Goal: Find contact information: Find contact information

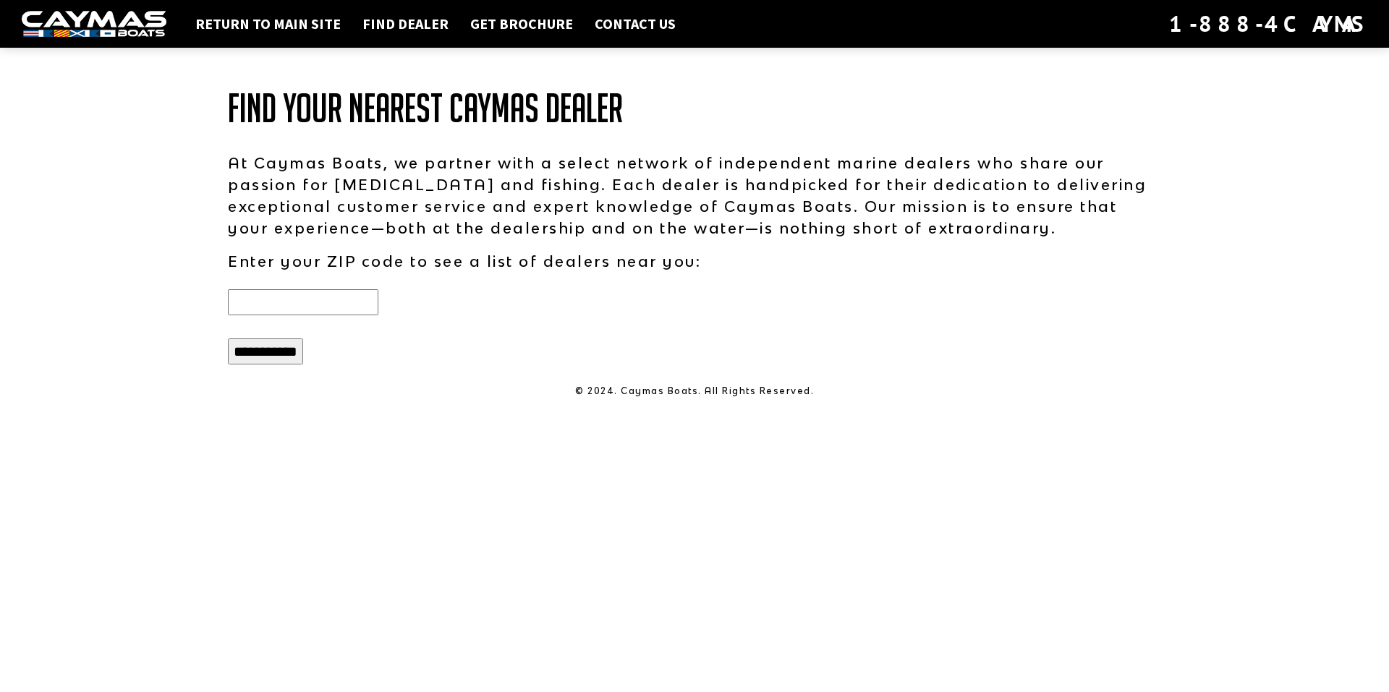
click at [276, 305] on input "text" at bounding box center [303, 302] width 150 height 26
type input "*****"
click at [283, 350] on input "**********" at bounding box center [265, 352] width 75 height 26
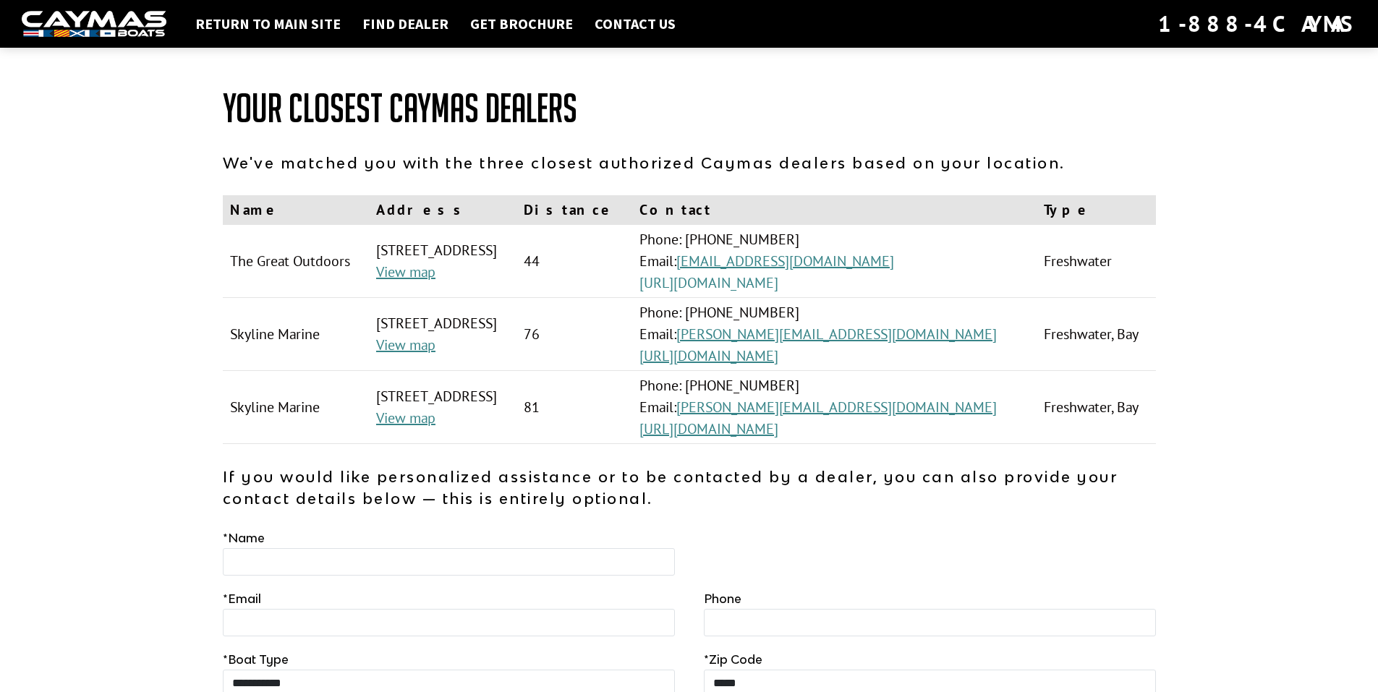
click at [778, 285] on link "https://teamgreatoutdoors.com/" at bounding box center [709, 282] width 139 height 19
